Goal: Task Accomplishment & Management: Manage account settings

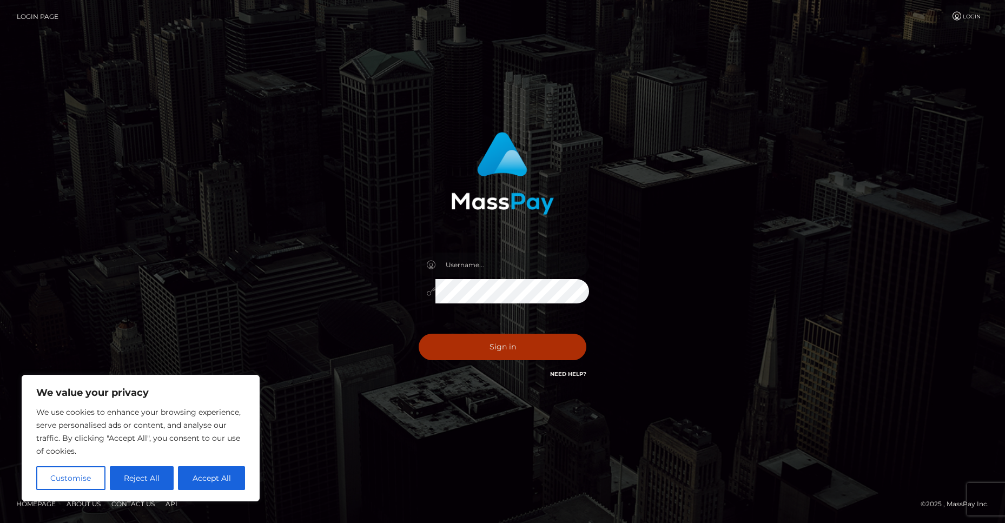
click at [480, 263] on input "text" at bounding box center [512, 264] width 154 height 24
click at [496, 271] on input "text" at bounding box center [512, 264] width 154 height 24
type input "xosmiumxx@gmail.com"
click at [418, 334] on button "Sign in" at bounding box center [502, 347] width 168 height 26
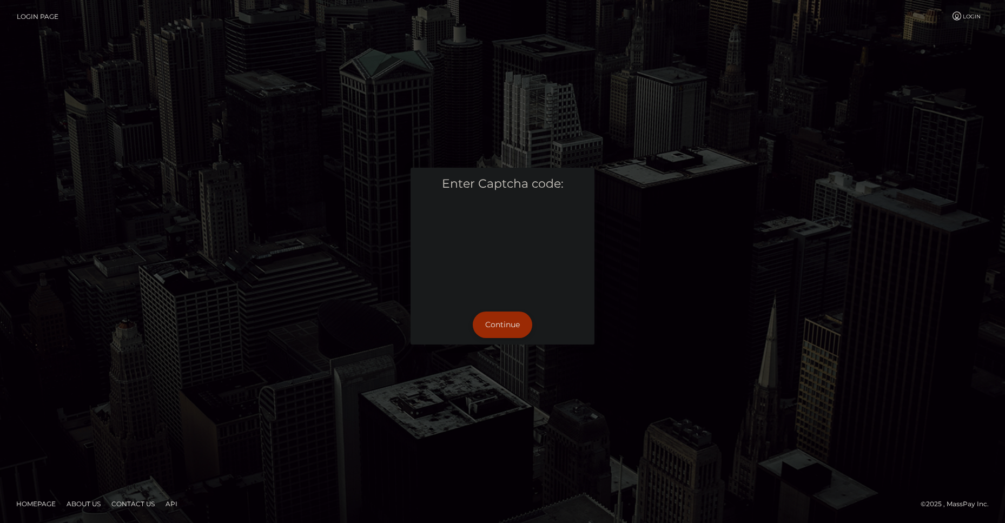
click at [500, 325] on button "Continue" at bounding box center [502, 324] width 59 height 26
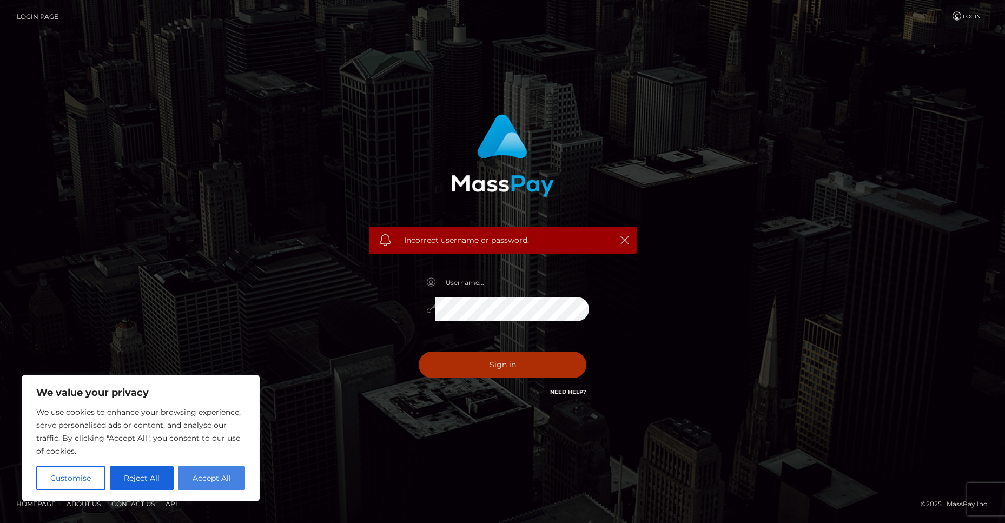
click at [212, 483] on button "Accept All" at bounding box center [211, 478] width 67 height 24
checkbox input "true"
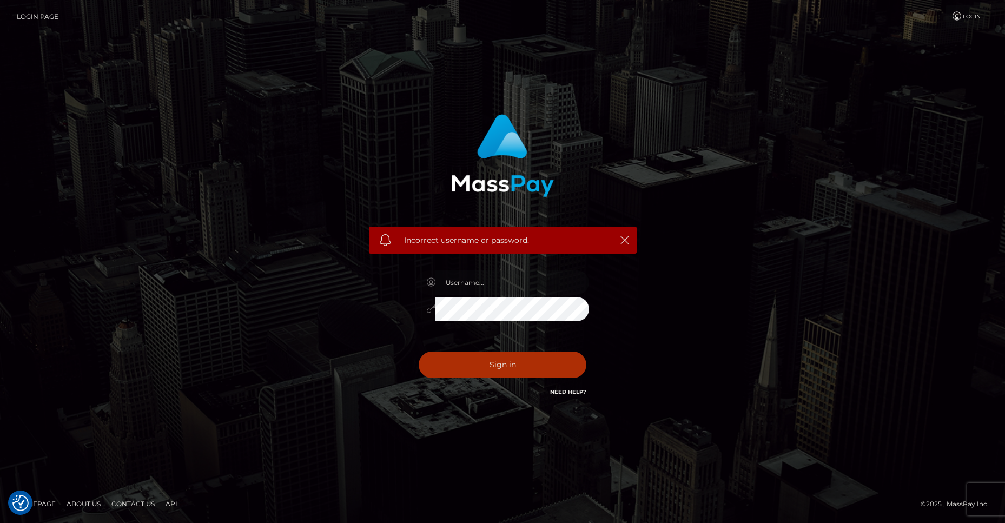
click at [478, 281] on input "text" at bounding box center [512, 282] width 154 height 24
type input "xOsmiumx"
click at [418, 351] on button "Sign in" at bounding box center [502, 364] width 168 height 26
click at [558, 396] on div "Need Help?" at bounding box center [568, 394] width 36 height 14
click at [561, 390] on link "Need Help?" at bounding box center [568, 391] width 36 height 7
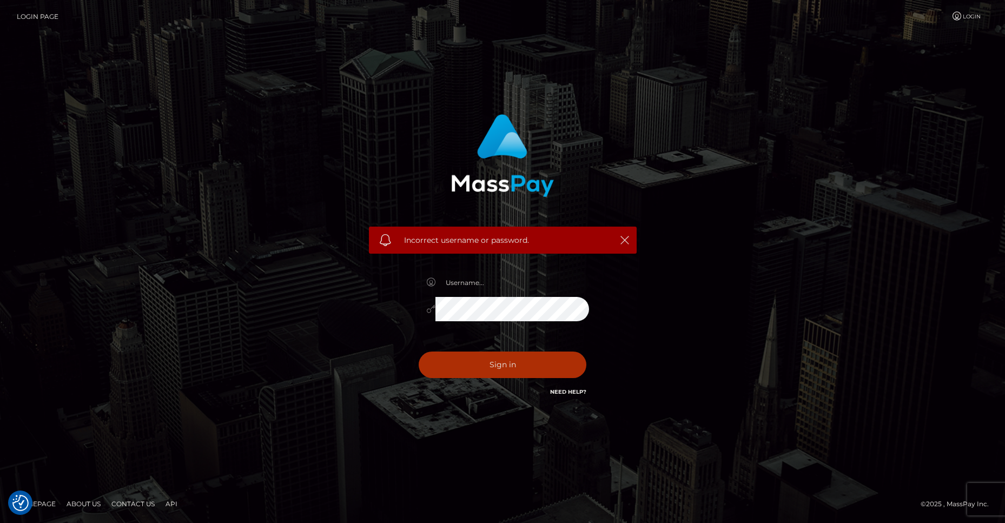
click at [567, 396] on div "Need Help?" at bounding box center [568, 394] width 36 height 14
click at [567, 391] on link "Need Help?" at bounding box center [568, 391] width 36 height 7
